Goal: Task Accomplishment & Management: Use online tool/utility

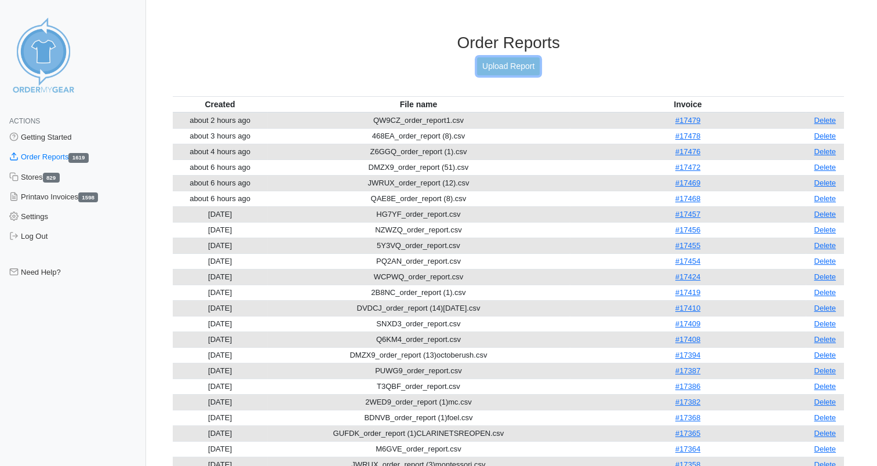
click at [517, 67] on link "Upload Report" at bounding box center [508, 66] width 63 height 18
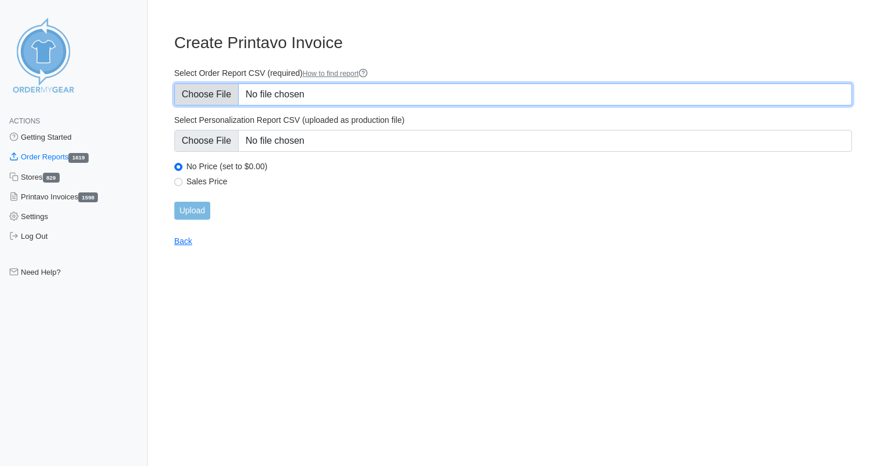
click at [269, 93] on input "Select Order Report CSV (required) How to find report" at bounding box center [513, 94] width 678 height 22
type input "C:\fakepath\ENJ7J_order_report.csv"
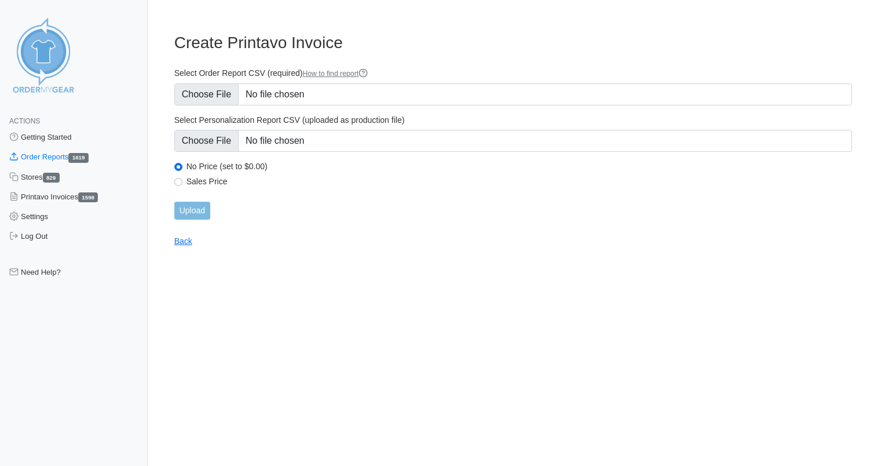
click at [204, 178] on label "Sales Price" at bounding box center [520, 181] width 666 height 10
click at [183, 178] on input "Sales Price" at bounding box center [178, 182] width 8 height 8
radio input "true"
click at [203, 216] on input "Upload" at bounding box center [192, 211] width 36 height 18
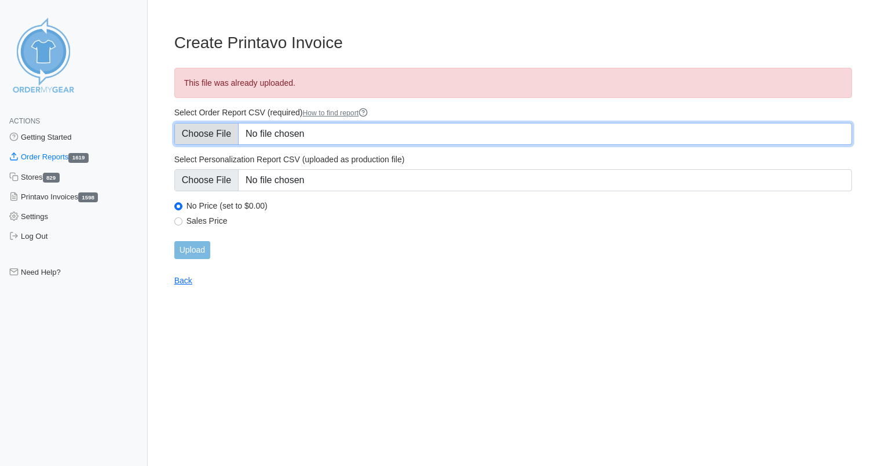
click at [302, 135] on input "Select Order Report CSV (required) How to find report" at bounding box center [513, 134] width 678 height 22
type input "C:\fakepath\ENJ7J_order_report1.csv"
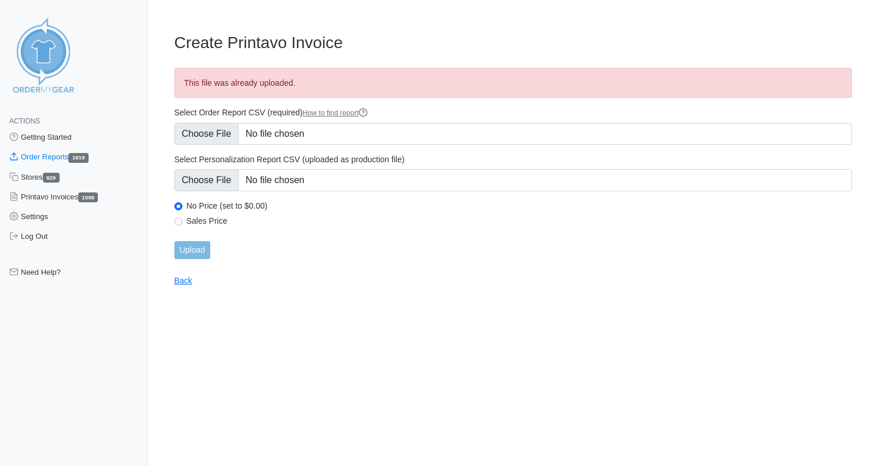
click at [209, 223] on label "Sales Price" at bounding box center [520, 221] width 666 height 10
click at [183, 223] on input "Sales Price" at bounding box center [178, 221] width 8 height 8
radio input "true"
click at [200, 244] on input "Upload" at bounding box center [192, 250] width 36 height 18
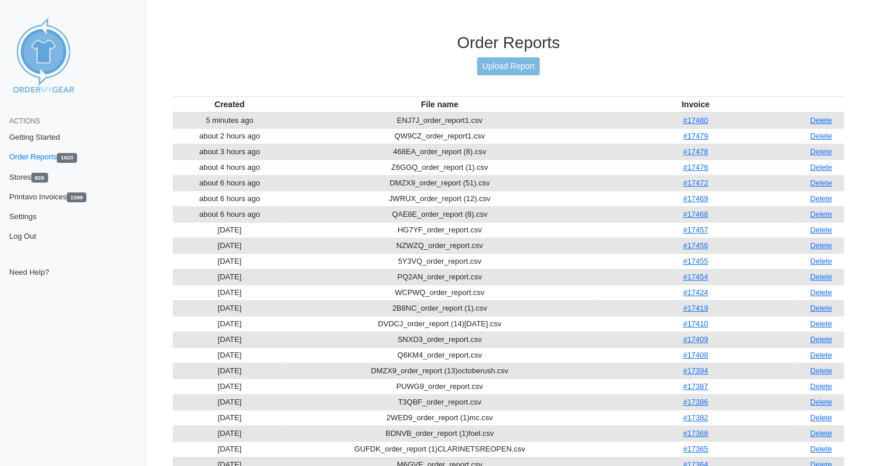
click at [307, 73] on div "Order Reports Upload Report" at bounding box center [508, 64] width 671 height 63
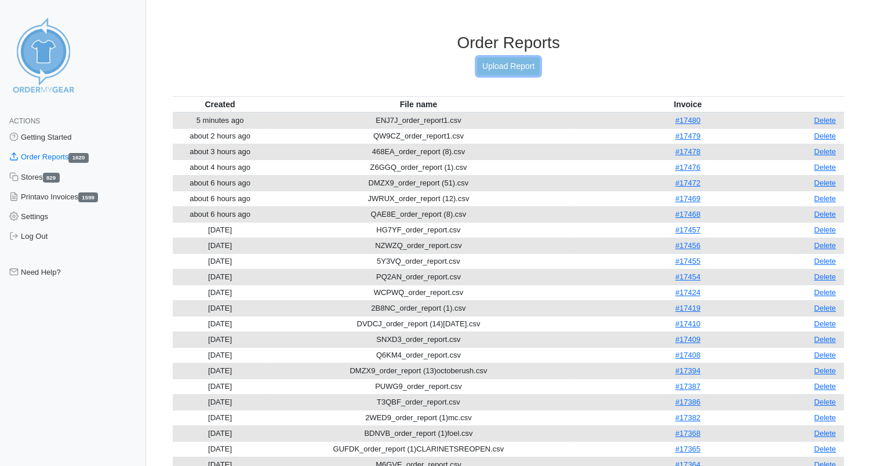
click at [519, 67] on link "Upload Report" at bounding box center [508, 66] width 63 height 18
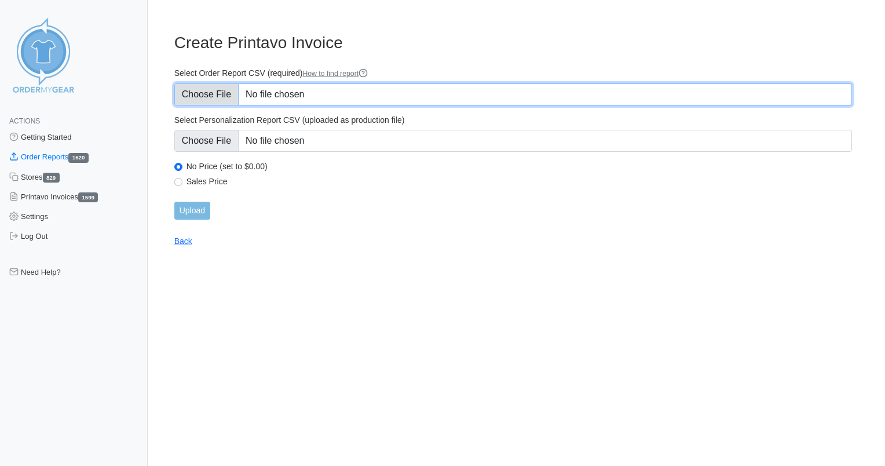
click at [354, 93] on input "Select Order Report CSV (required) How to find report" at bounding box center [513, 94] width 678 height 22
type input "C:\fakepath\ZAP9G_order_report (1).csv"
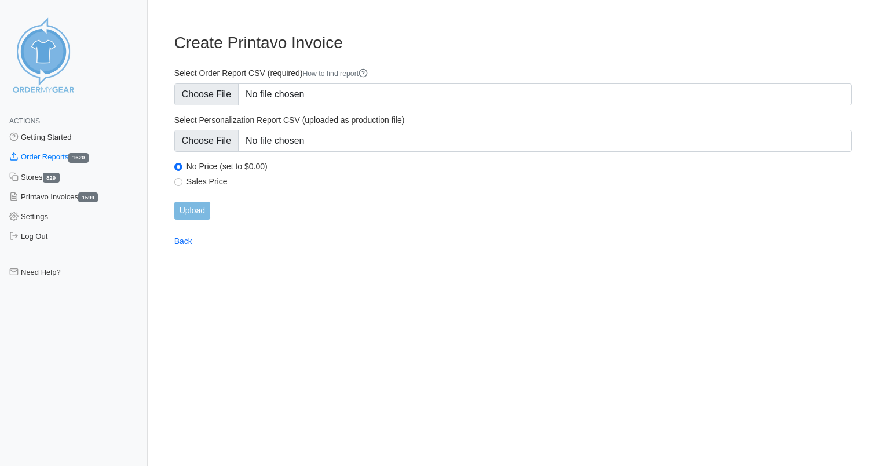
click at [213, 180] on label "Sales Price" at bounding box center [520, 181] width 666 height 10
click at [183, 180] on input "Sales Price" at bounding box center [178, 182] width 8 height 8
radio input "true"
click at [195, 209] on input "Upload" at bounding box center [192, 211] width 36 height 18
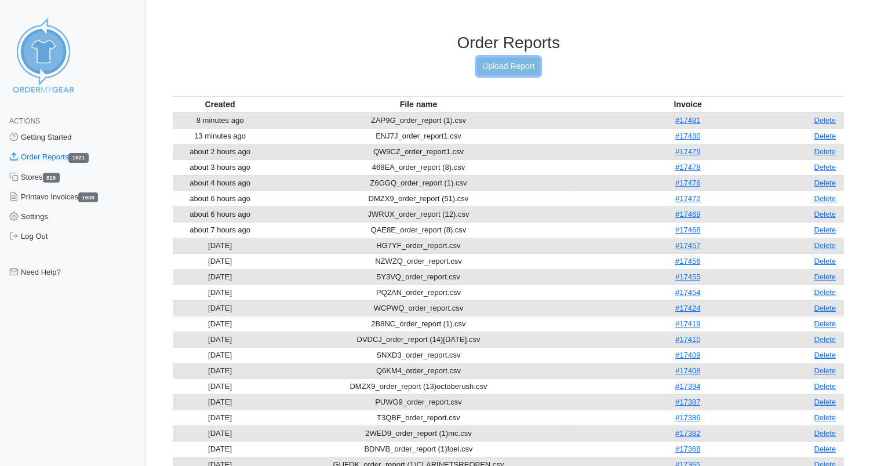
click at [526, 63] on link "Upload Report" at bounding box center [508, 66] width 63 height 18
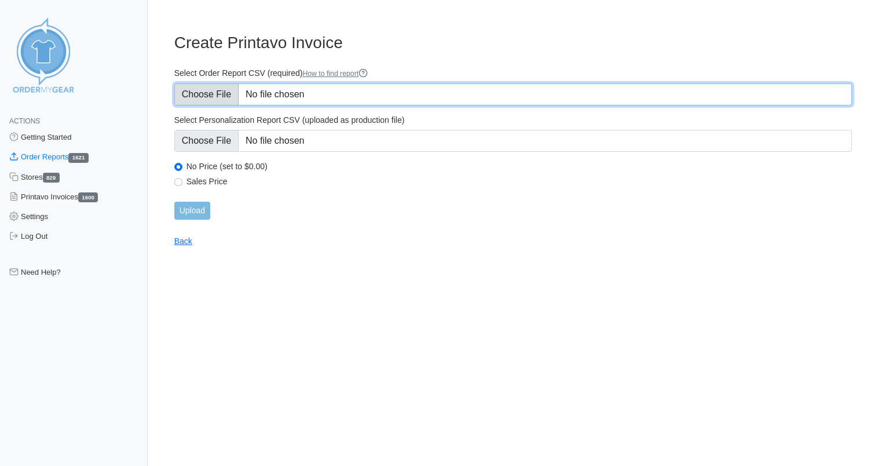
click at [352, 91] on input "Select Order Report CSV (required) How to find report" at bounding box center [513, 94] width 678 height 22
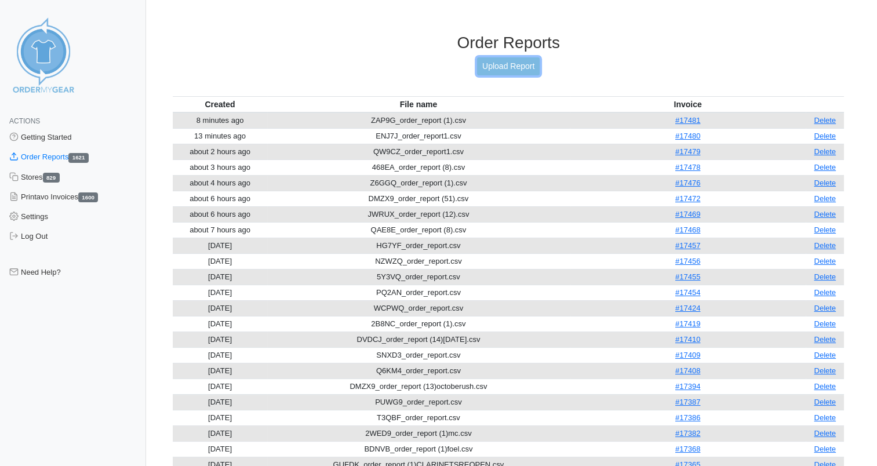
click at [523, 62] on link "Upload Report" at bounding box center [508, 66] width 63 height 18
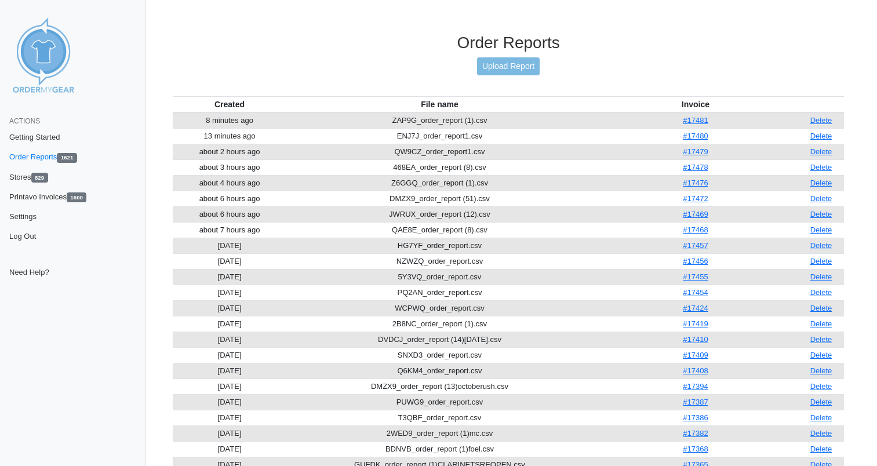
click at [286, 104] on th "Created" at bounding box center [230, 104] width 114 height 16
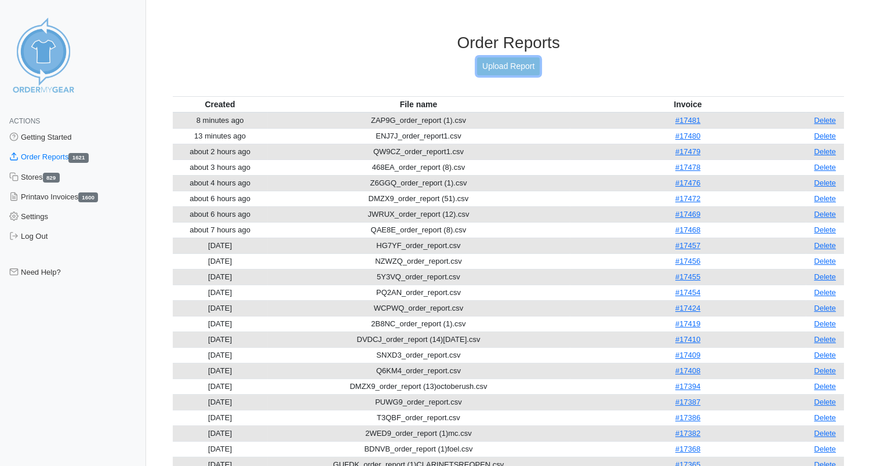
click at [515, 63] on link "Upload Report" at bounding box center [508, 66] width 63 height 18
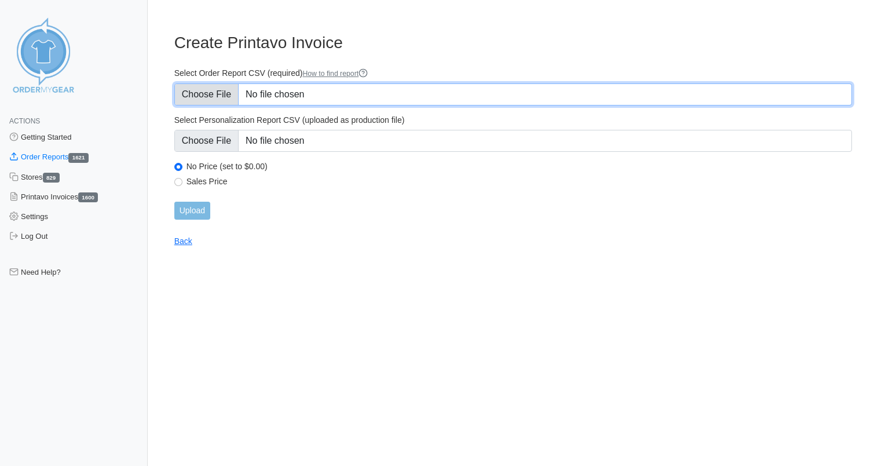
click at [280, 97] on input "Select Order Report CSV (required) How to find report" at bounding box center [513, 94] width 678 height 22
type input "C:\fakepath\9XPAM_order_report (12).csv"
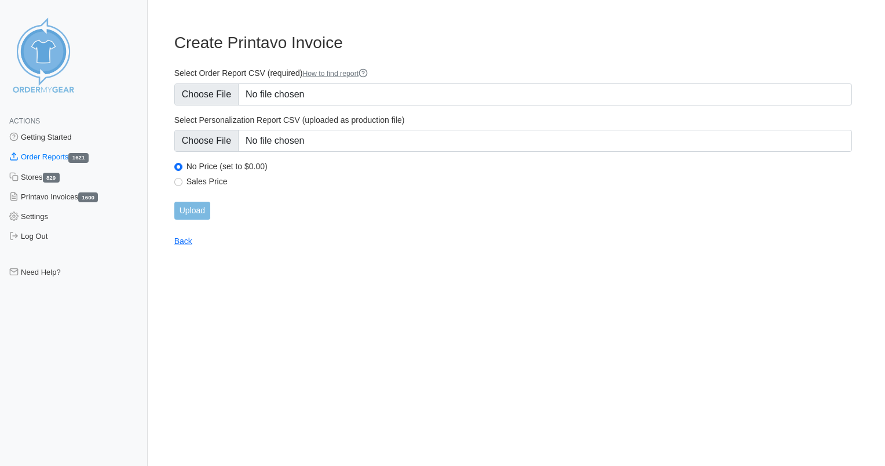
click at [209, 181] on label "Sales Price" at bounding box center [520, 181] width 666 height 10
click at [183, 181] on input "Sales Price" at bounding box center [178, 182] width 8 height 8
radio input "true"
click at [181, 216] on input "Upload" at bounding box center [192, 211] width 36 height 18
